Goal: Task Accomplishment & Management: Complete application form

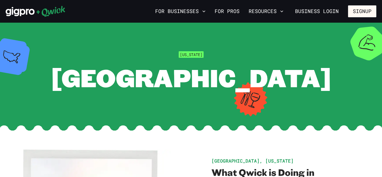
click at [66, 106] on section "[US_STATE] [GEOGRAPHIC_DATA]" at bounding box center [191, 72] width 382 height 98
click at [225, 10] on link "For Pros" at bounding box center [226, 12] width 29 height 10
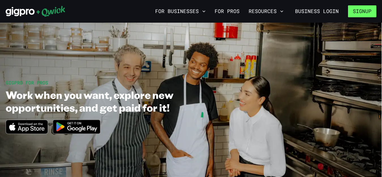
click at [357, 10] on button "Signup" at bounding box center [362, 11] width 28 height 12
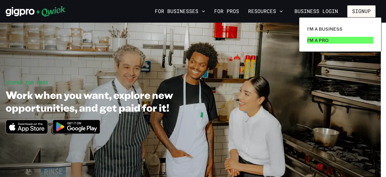
click at [327, 40] on p "I'm a Pro" at bounding box center [319, 40] width 22 height 7
click at [313, 40] on p "I'm a Pro" at bounding box center [319, 40] width 22 height 7
click at [326, 39] on p "I'm a Pro" at bounding box center [319, 40] width 22 height 7
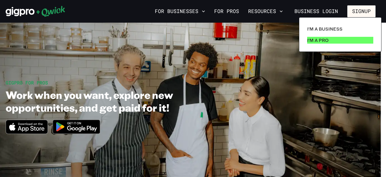
click at [325, 39] on p "I'm a Pro" at bounding box center [319, 40] width 22 height 7
click at [345, 37] on link "I'm a Pro" at bounding box center [340, 40] width 71 height 11
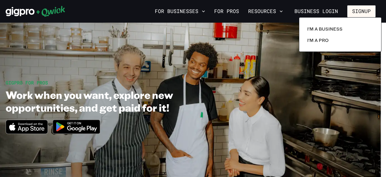
click at [263, 9] on div at bounding box center [193, 88] width 386 height 177
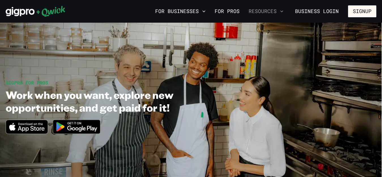
click at [282, 10] on icon "button" at bounding box center [282, 11] width 6 height 6
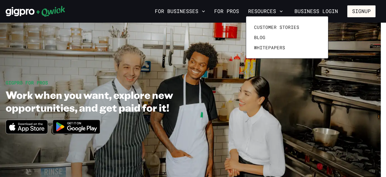
click at [231, 12] on div at bounding box center [193, 88] width 386 height 177
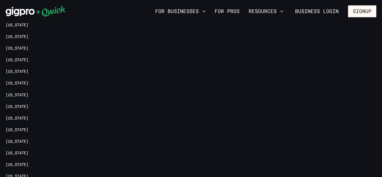
scroll to position [1266, 0]
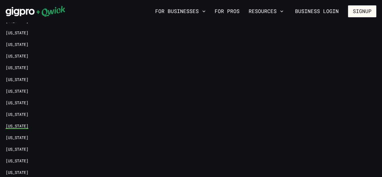
click at [28, 123] on link "[US_STATE]" at bounding box center [17, 125] width 23 height 5
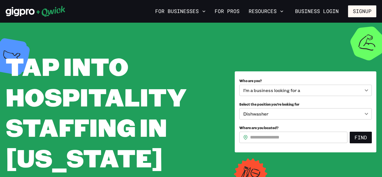
click at [367, 104] on body "**********" at bounding box center [191, 88] width 382 height 177
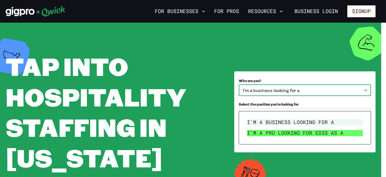
click at [339, 134] on li "I’m a pro looking for Gigs as a" at bounding box center [305, 133] width 121 height 11
type input "***"
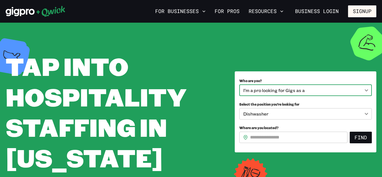
click at [327, 143] on input "Where are you located?" at bounding box center [298, 137] width 97 height 11
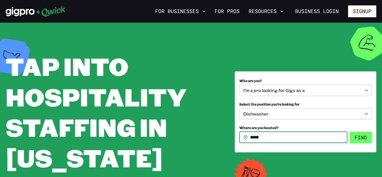
type input "*****"
click at [362, 143] on button "Find" at bounding box center [360, 138] width 22 height 12
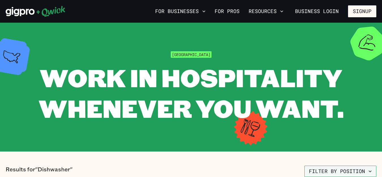
click at [369, 172] on icon "button" at bounding box center [370, 171] width 6 height 6
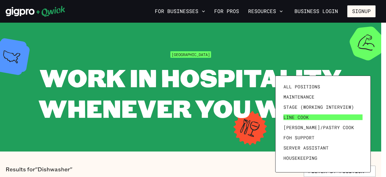
click at [343, 119] on link "Line Cook" at bounding box center [324, 117] width 84 height 10
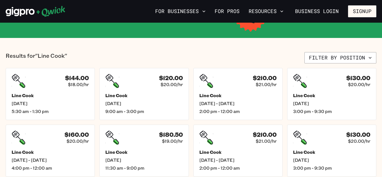
scroll to position [110, 0]
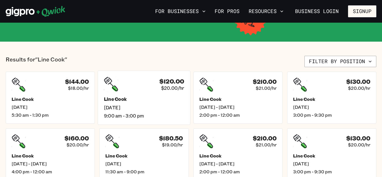
click at [153, 110] on div "Line Cook [DATE] 9:00 am - 3:00 pm" at bounding box center [144, 107] width 80 height 22
